Goal: Task Accomplishment & Management: Use online tool/utility

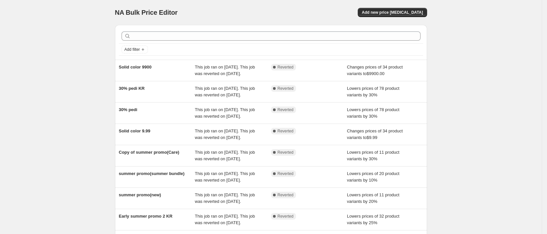
click at [62, 80] on div "NA Bulk Price Editor. This page is ready NA Bulk Price Editor Add new price [ME…" at bounding box center [270, 169] width 541 height 338
click at [50, 120] on div "NA Bulk Price Editor. This page is ready NA Bulk Price Editor Add new price [ME…" at bounding box center [270, 169] width 541 height 338
click at [81, 102] on div "NA Bulk Price Editor. This page is ready NA Bulk Price Editor Add new price [ME…" at bounding box center [270, 169] width 541 height 338
click at [87, 107] on div "NA Bulk Price Editor. This page is ready NA Bulk Price Editor Add new price [ME…" at bounding box center [270, 169] width 541 height 338
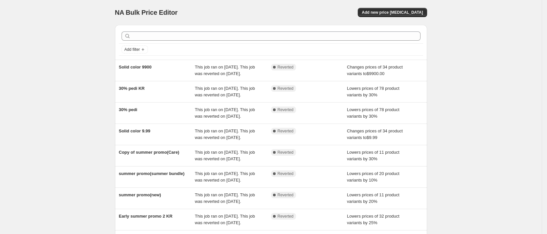
click at [90, 103] on div "NA Bulk Price Editor. This page is ready NA Bulk Price Editor Add new price [ME…" at bounding box center [270, 169] width 541 height 338
